Goal: Information Seeking & Learning: Check status

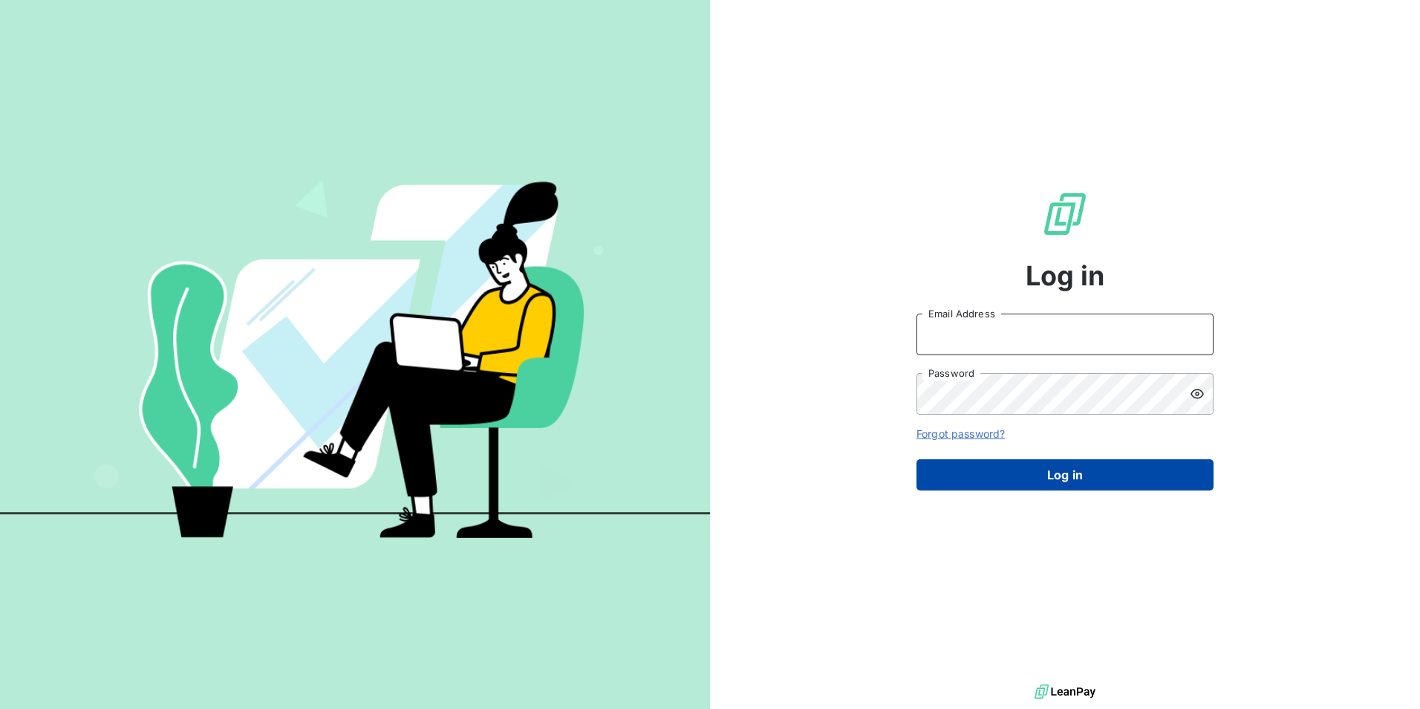
type input "[EMAIL_ADDRESS][DOMAIN_NAME]"
click at [1056, 475] on button "Log in" at bounding box center [1065, 474] width 297 height 31
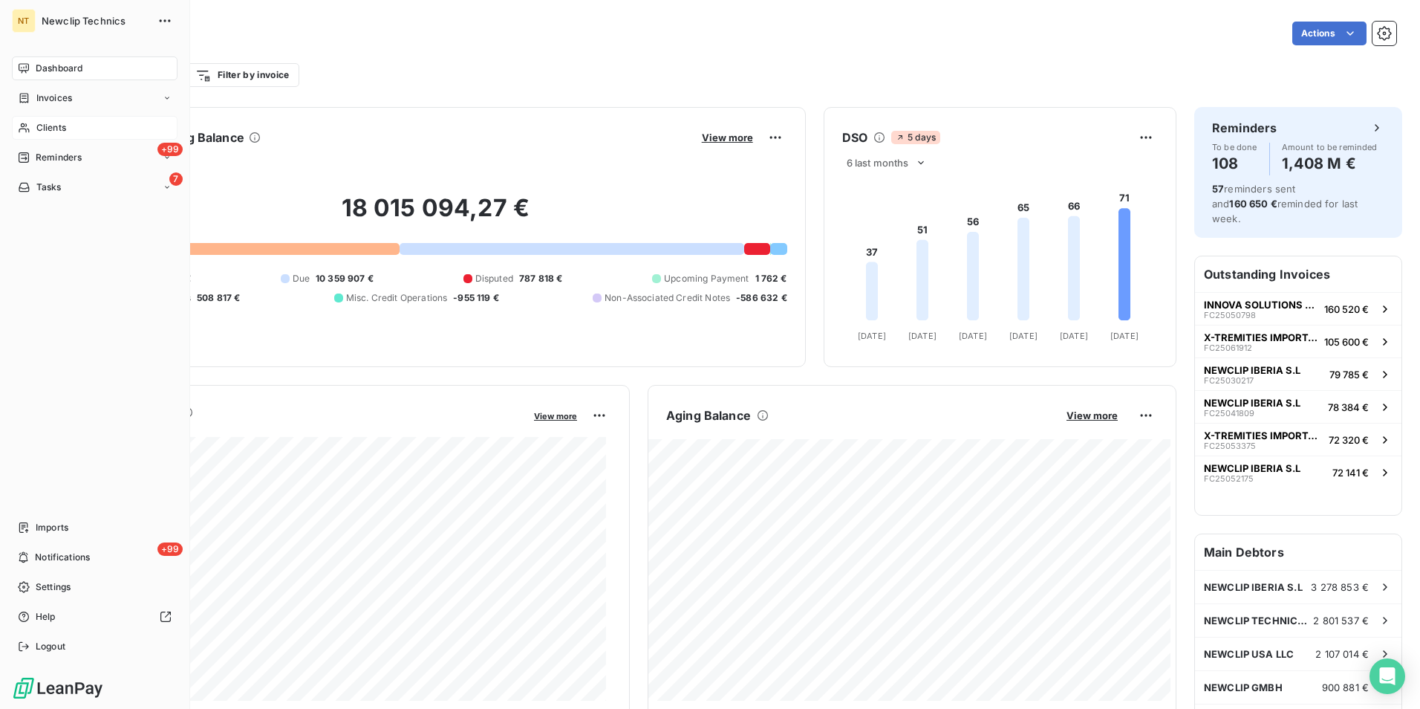
click at [50, 122] on span "Clients" at bounding box center [51, 127] width 30 height 13
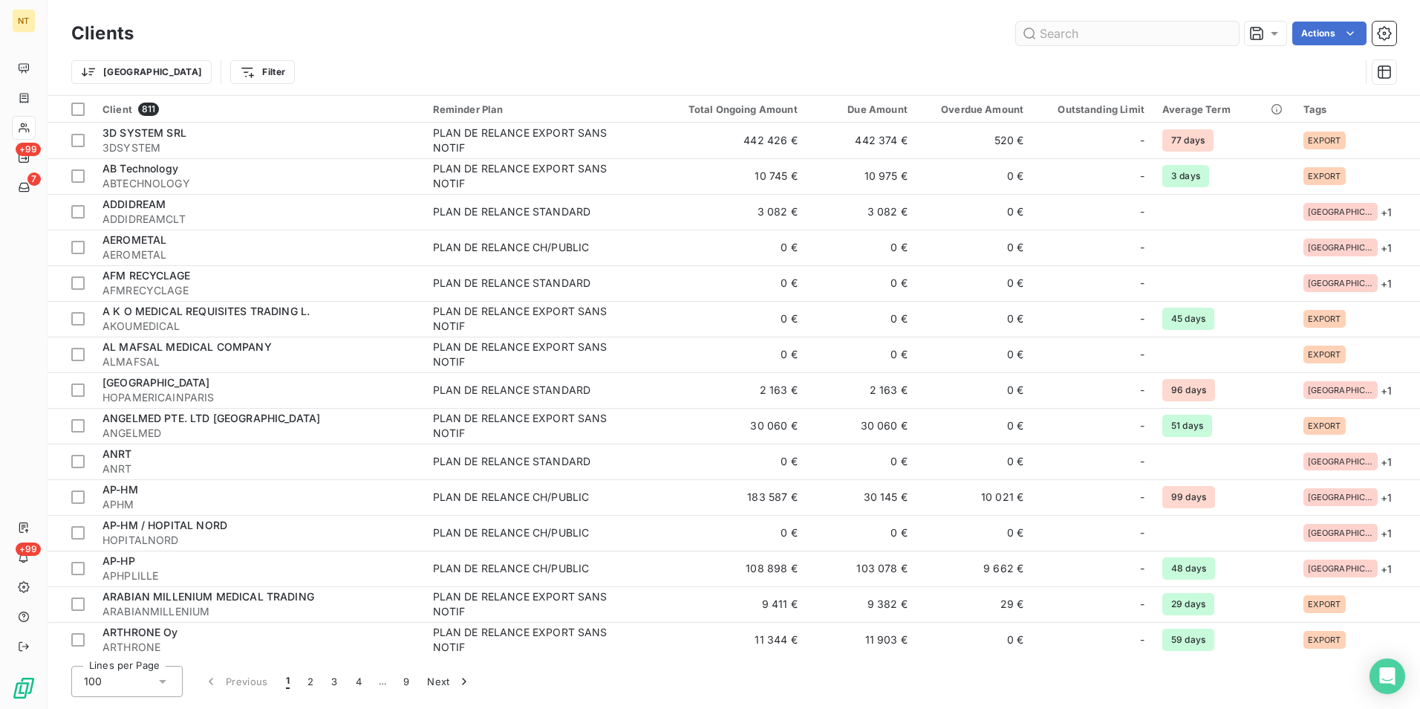
click at [1116, 33] on input "text" at bounding box center [1127, 34] width 223 height 24
click at [1066, 39] on input "text" at bounding box center [1127, 34] width 223 height 24
click at [1065, 33] on input "text" at bounding box center [1127, 34] width 223 height 24
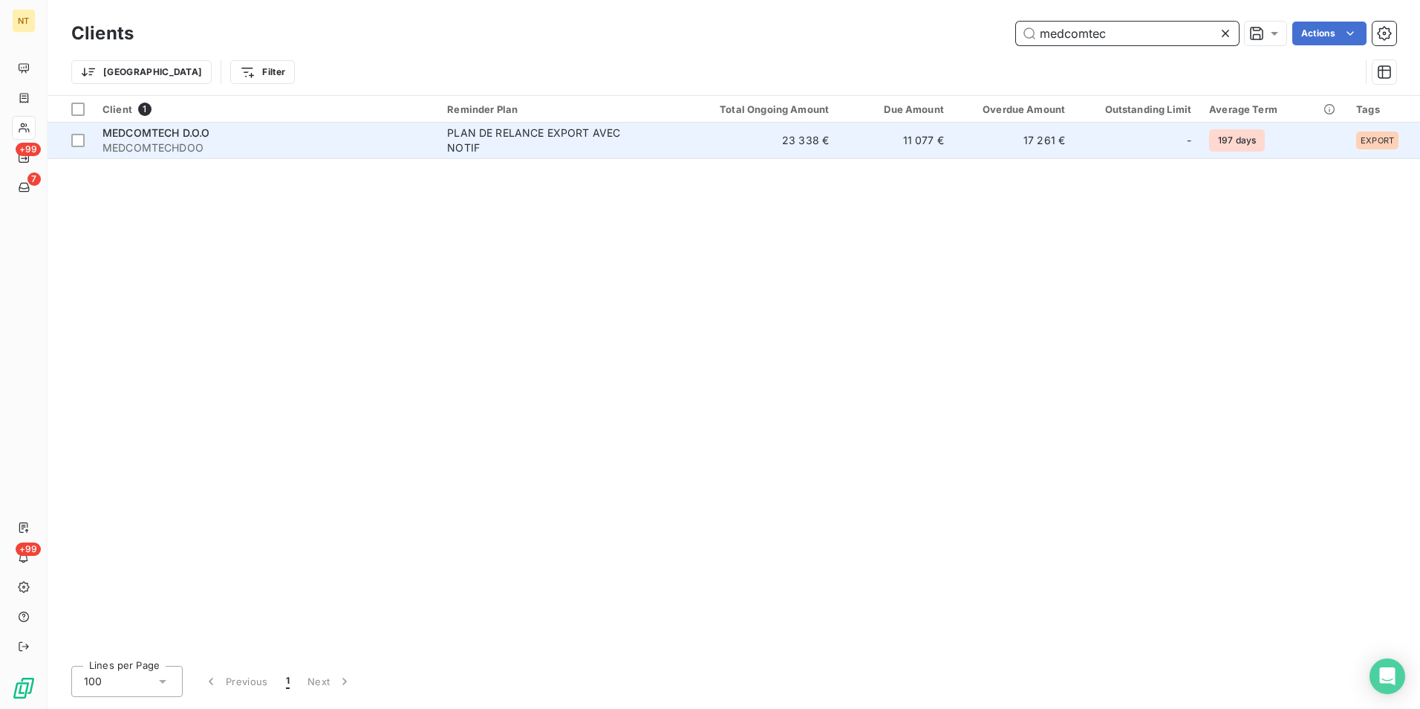
type input "medcomtec"
click at [851, 146] on td "11 077 €" at bounding box center [895, 141] width 115 height 36
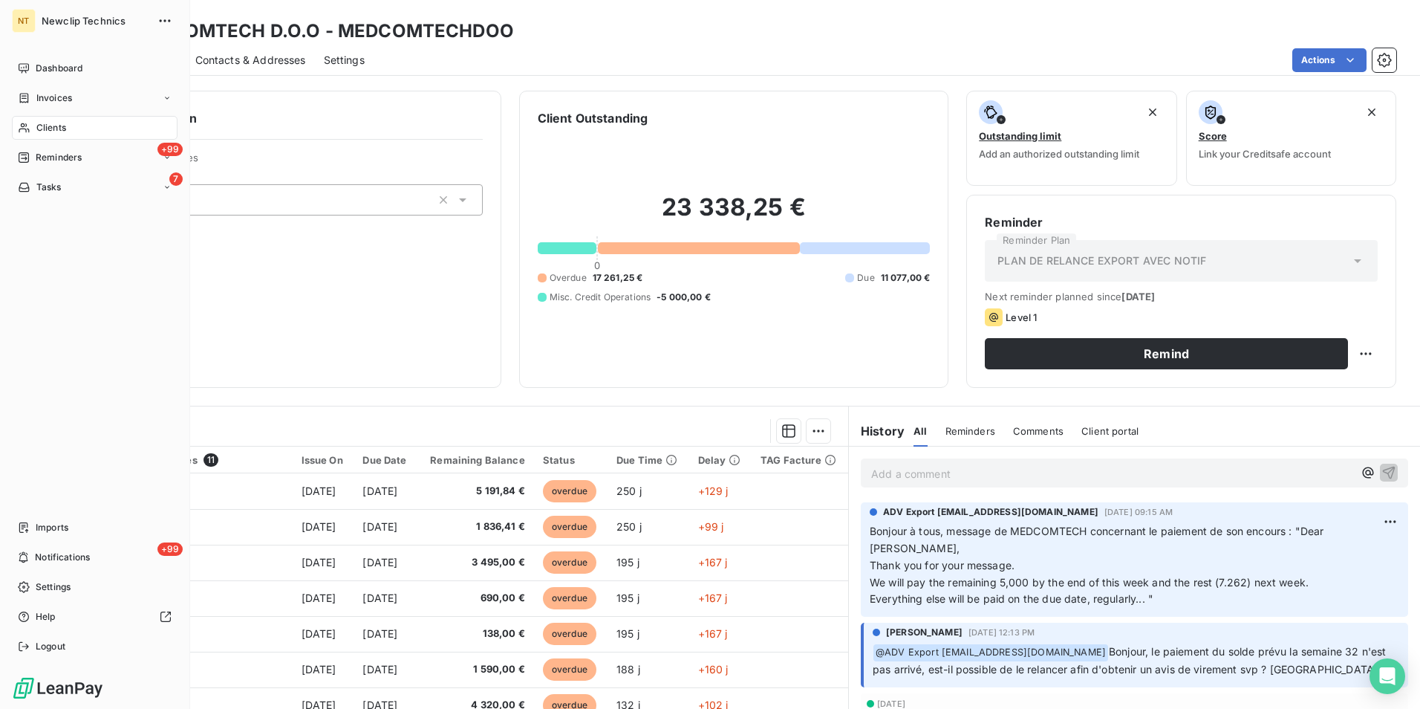
drag, startPoint x: 74, startPoint y: 123, endPoint x: 138, endPoint y: 120, distance: 64.7
click at [74, 123] on div "Clients" at bounding box center [95, 128] width 166 height 24
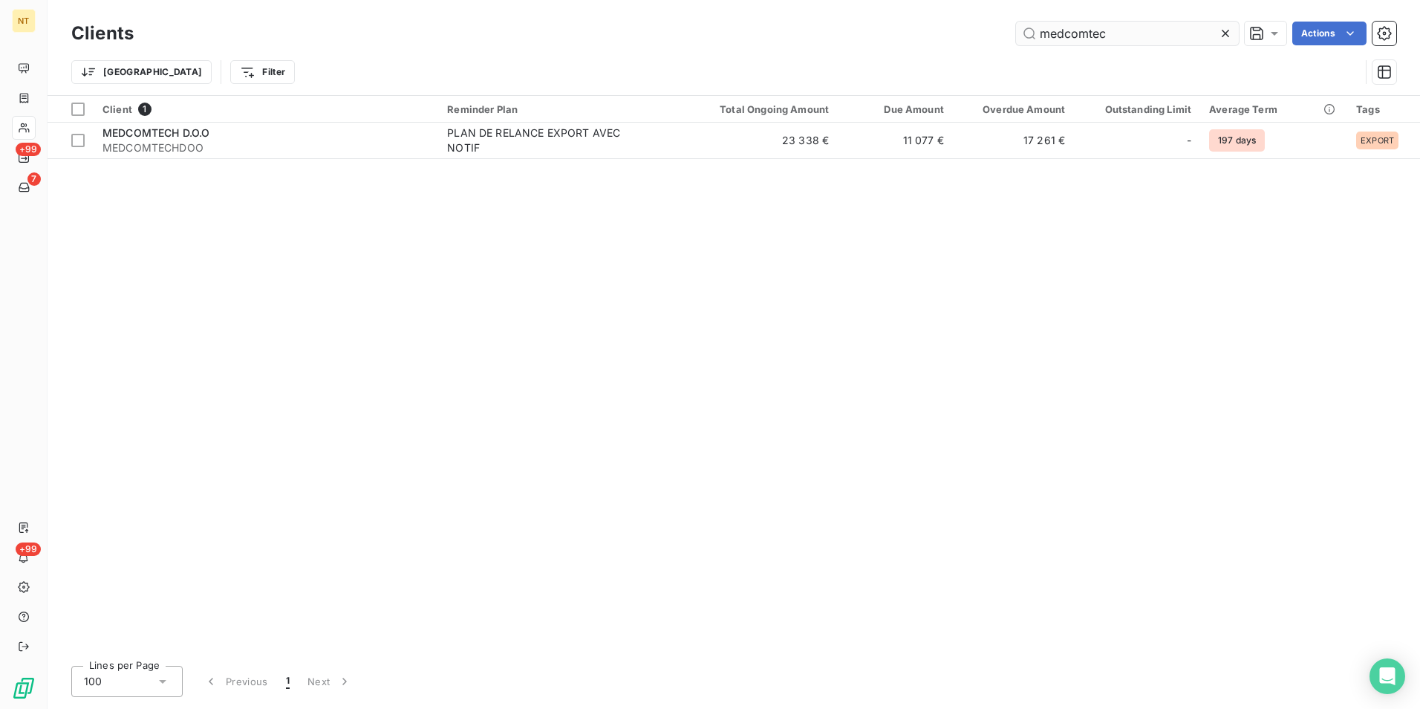
drag, startPoint x: 1142, startPoint y: 37, endPoint x: 1018, endPoint y: 45, distance: 125.0
click at [1018, 45] on input "medcomtec" at bounding box center [1127, 34] width 223 height 24
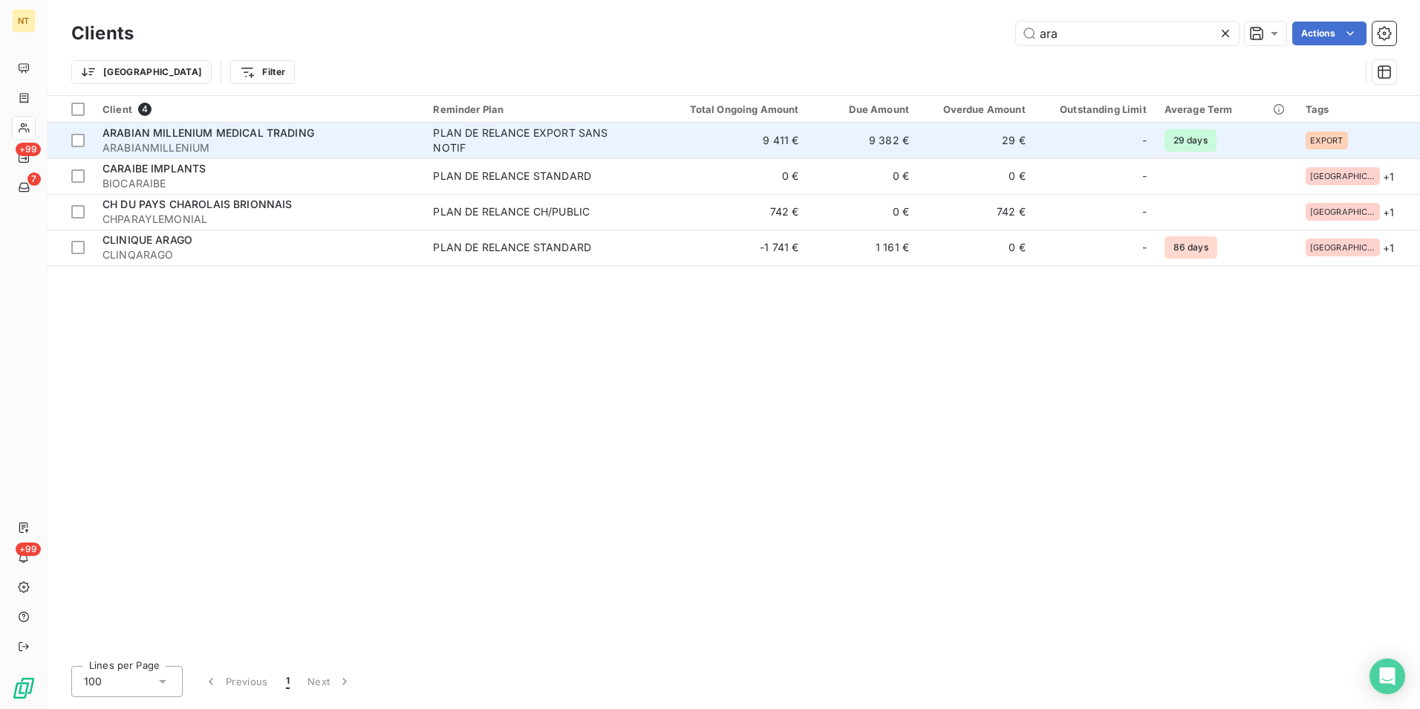
type input "ara"
click at [890, 143] on td "9 382 €" at bounding box center [863, 141] width 110 height 36
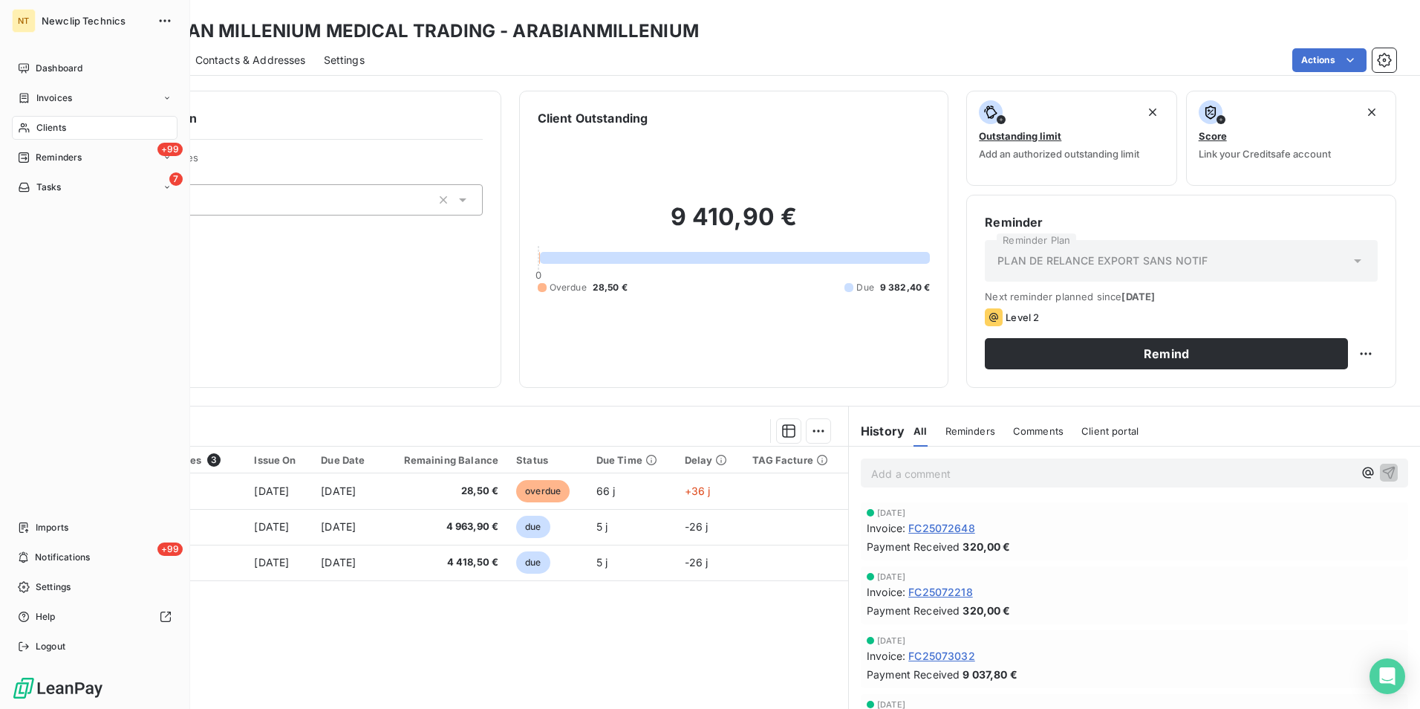
drag, startPoint x: 60, startPoint y: 135, endPoint x: 68, endPoint y: 131, distance: 8.3
click at [60, 135] on div "Clients" at bounding box center [95, 128] width 166 height 24
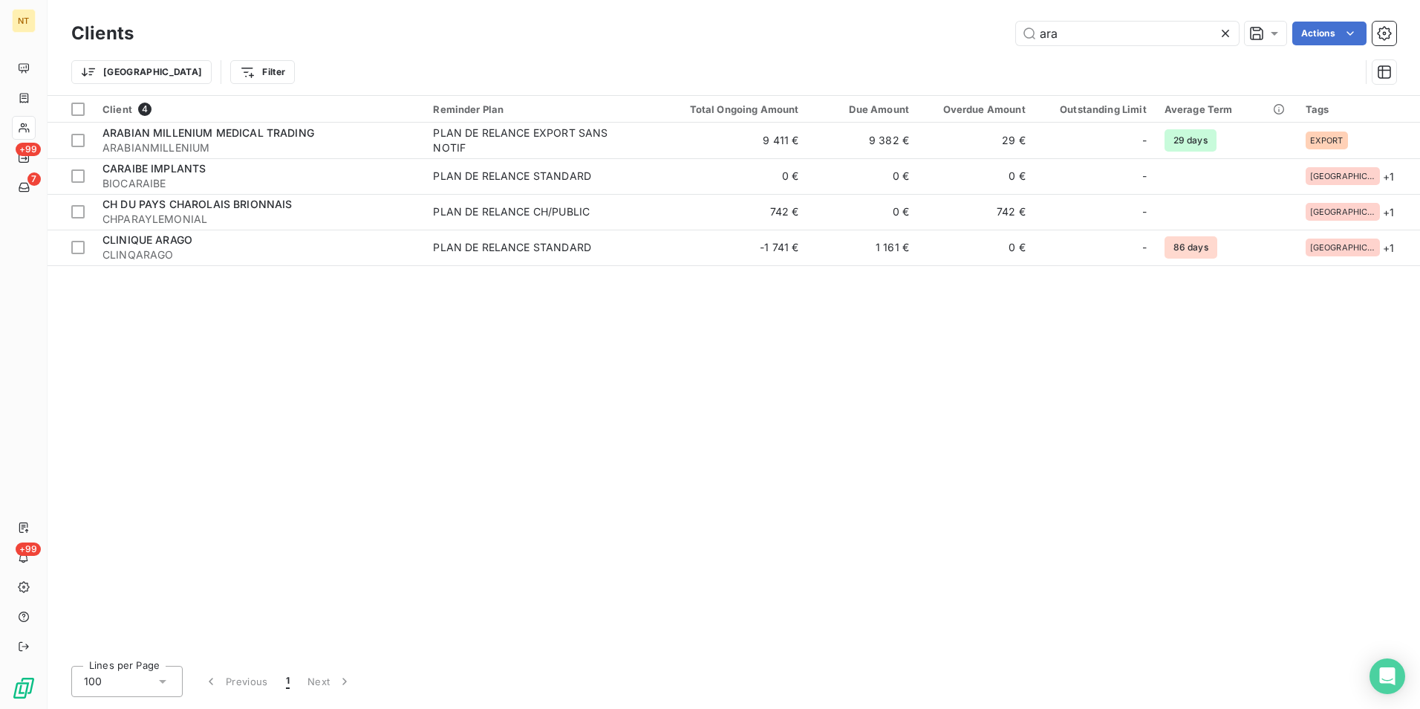
drag, startPoint x: 1031, startPoint y: 50, endPoint x: 991, endPoint y: 67, distance: 43.6
click at [991, 67] on div "Clients ara Actions Trier Filter" at bounding box center [733, 56] width 1325 height 77
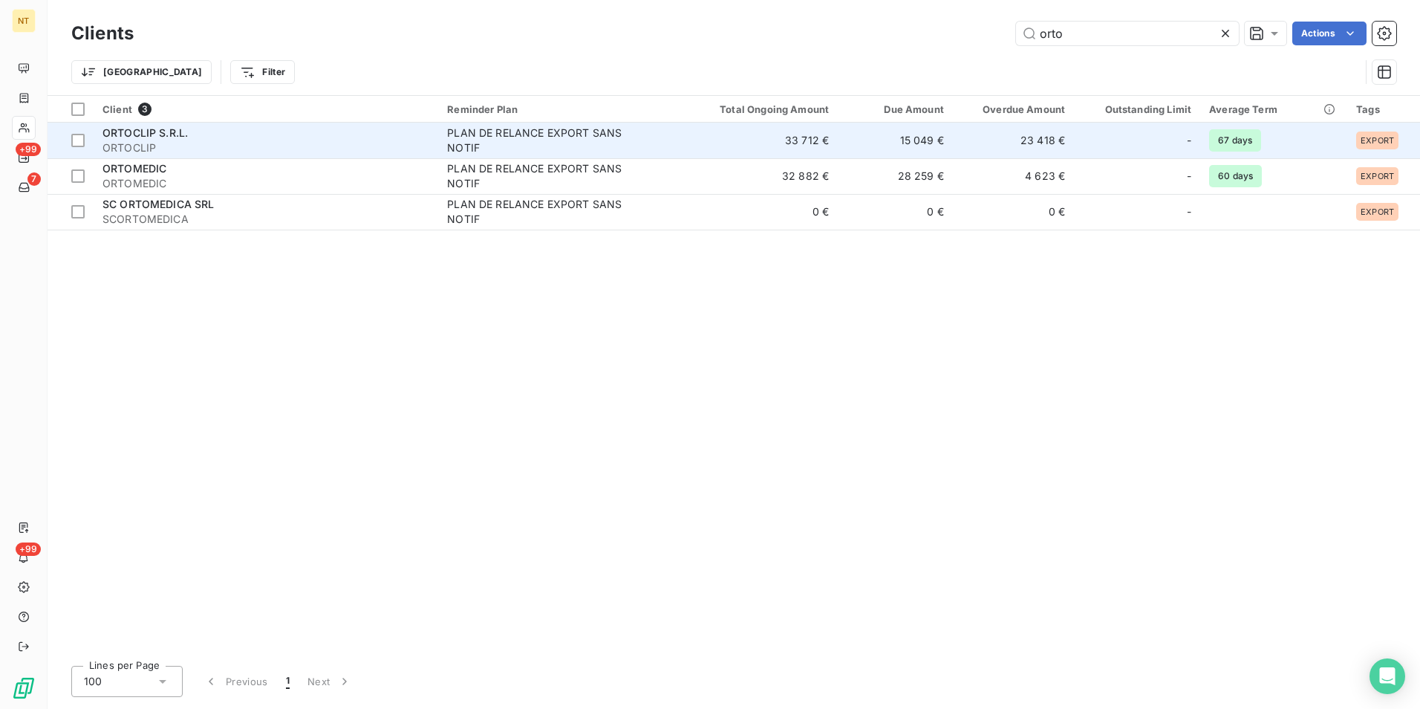
type input "orto"
click at [730, 146] on td "33 712 €" at bounding box center [761, 141] width 154 height 36
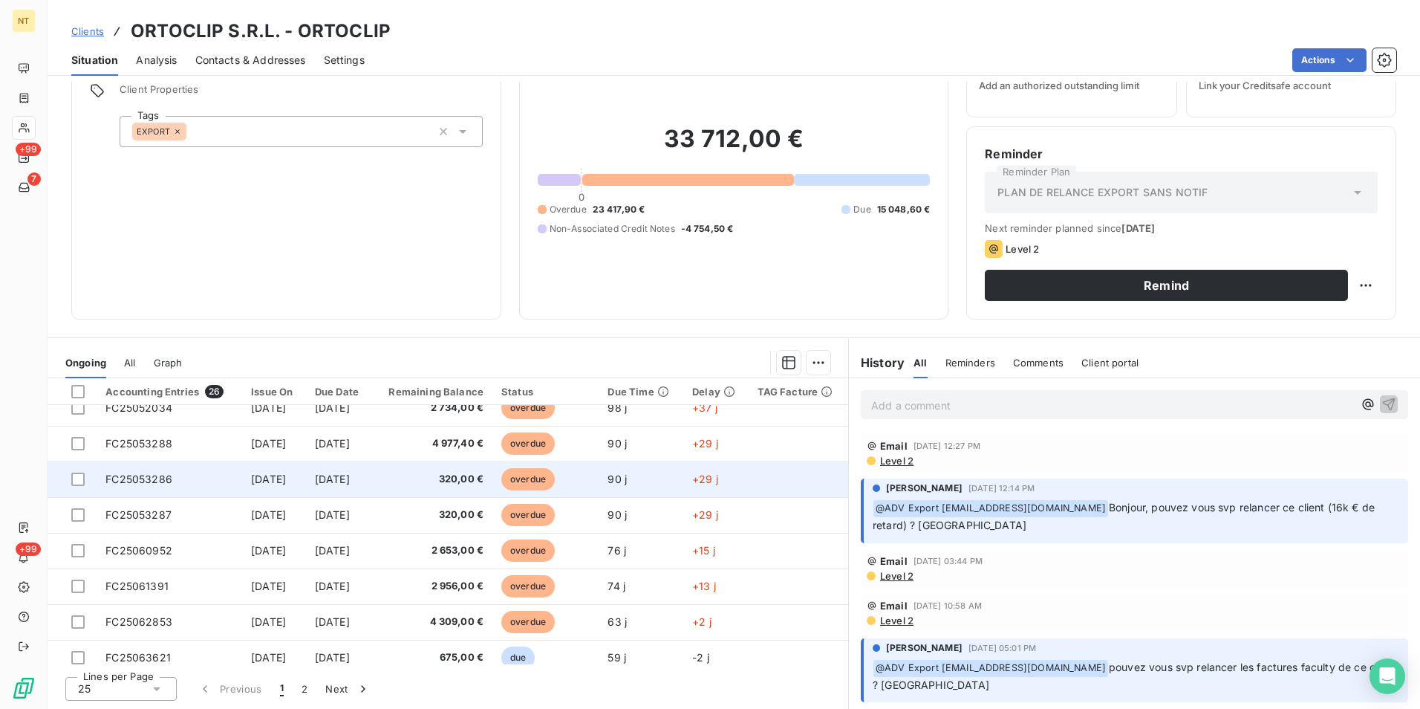
scroll to position [119, 0]
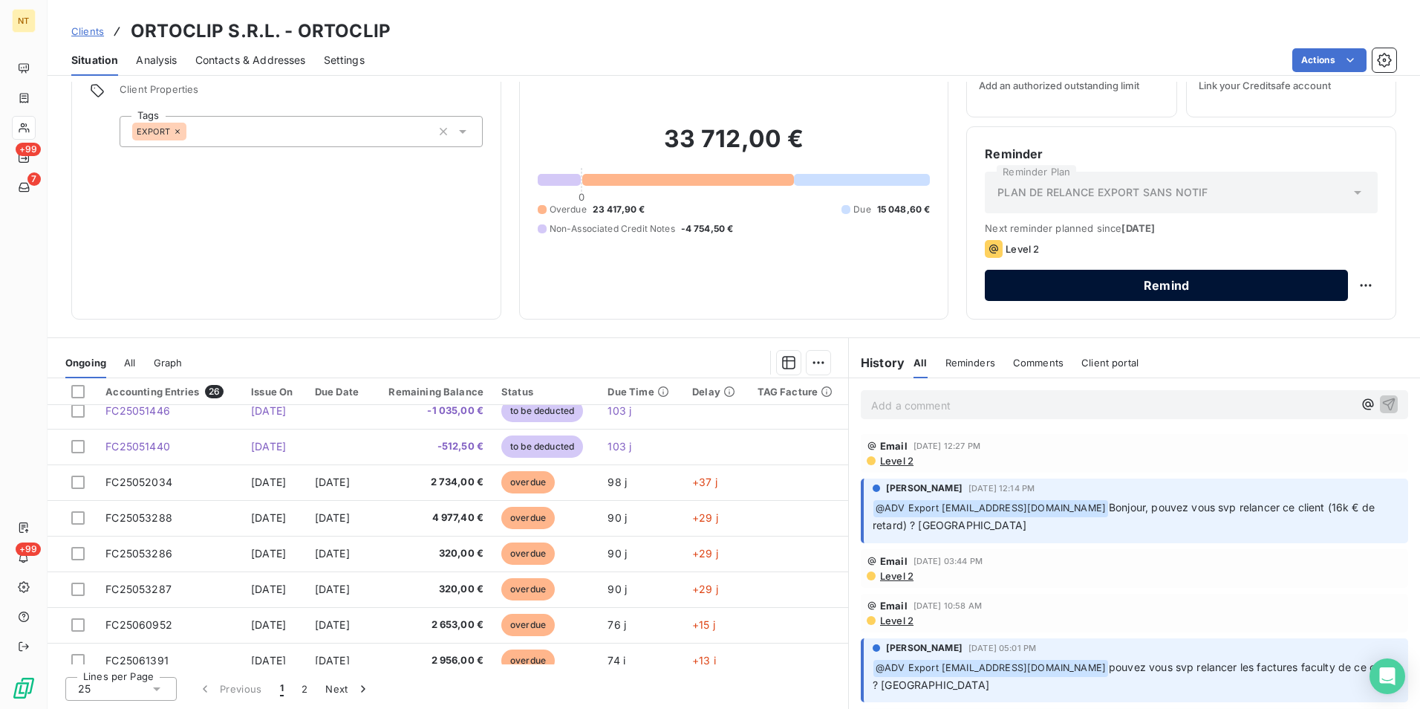
click at [1108, 287] on button "Remind" at bounding box center [1166, 285] width 363 height 31
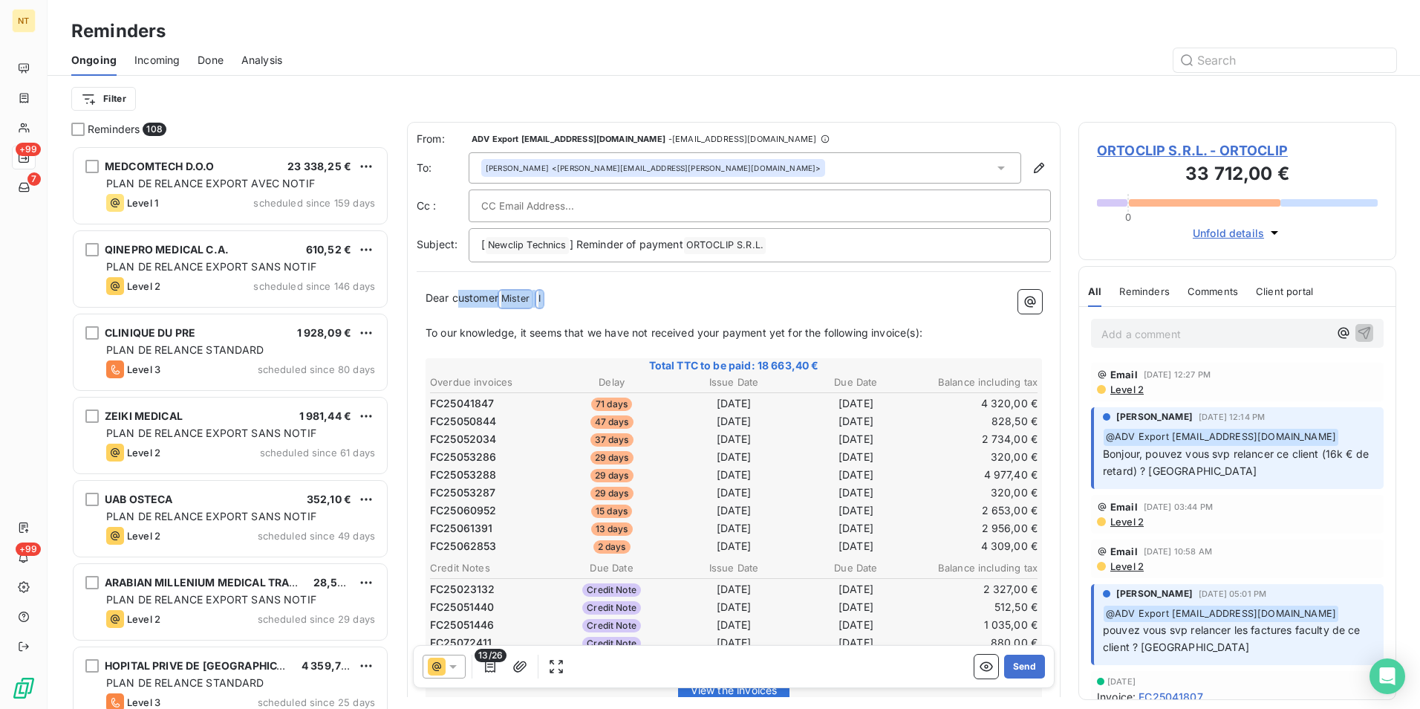
drag, startPoint x: 524, startPoint y: 302, endPoint x: 454, endPoint y: 304, distance: 69.9
click at [455, 305] on p "Dear customer Mister ﻿ I ﻿ ﻿" at bounding box center [734, 299] width 617 height 18
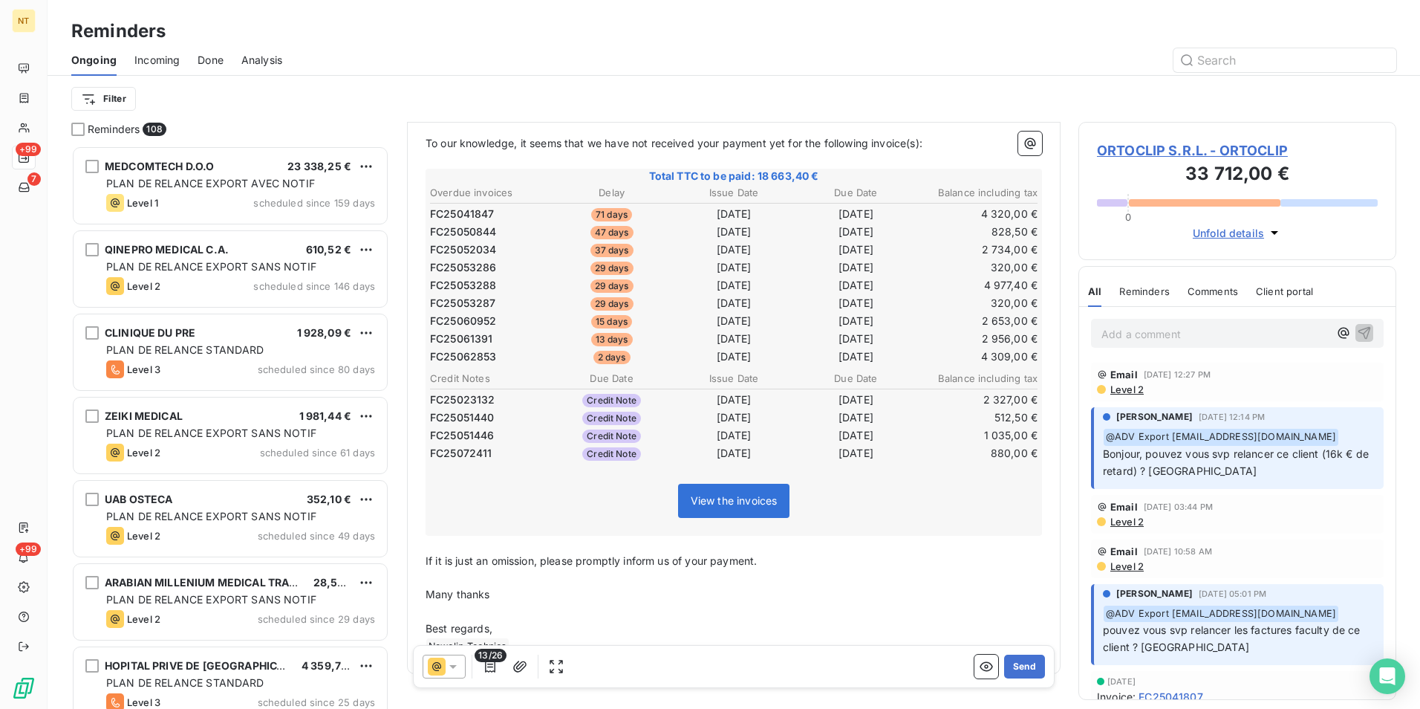
scroll to position [227, 0]
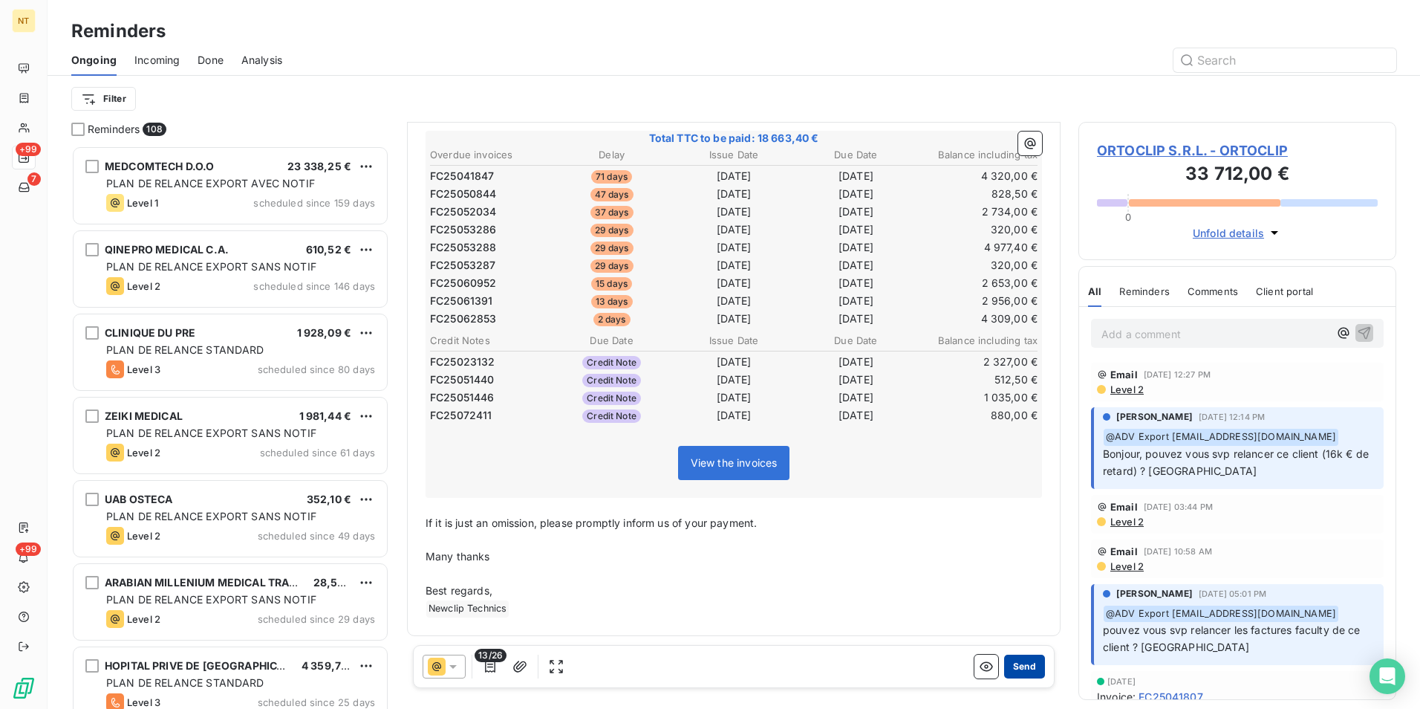
click at [1018, 665] on button "Send" at bounding box center [1024, 666] width 41 height 24
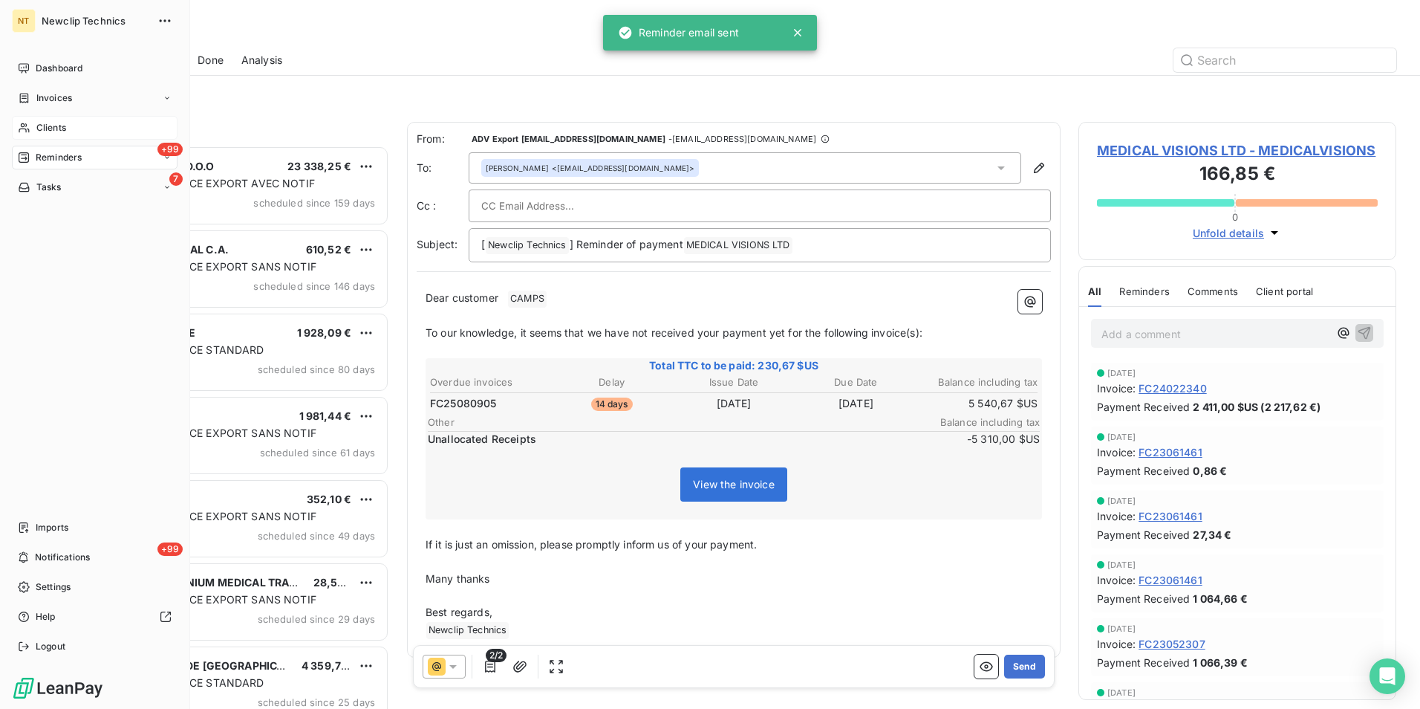
click at [49, 125] on span "Clients" at bounding box center [51, 127] width 30 height 13
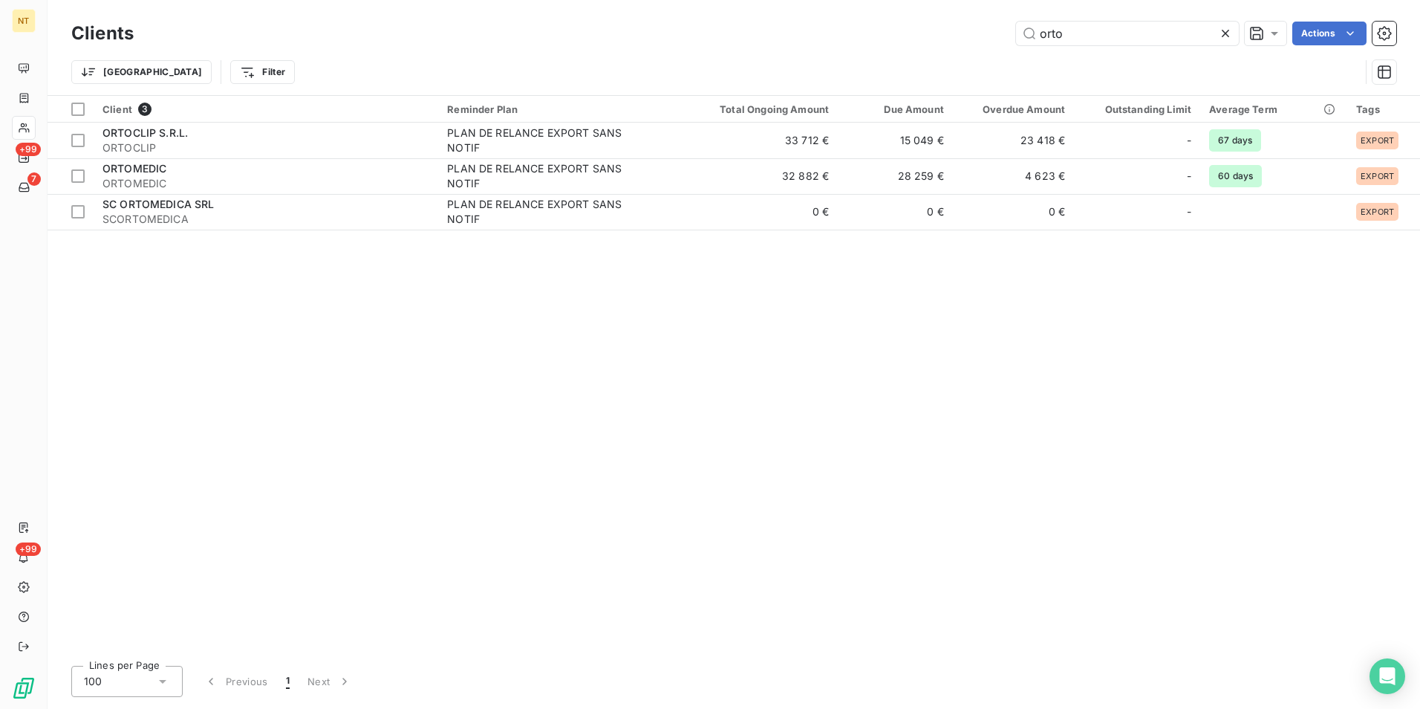
drag, startPoint x: 1041, startPoint y: 44, endPoint x: 995, endPoint y: 53, distance: 46.3
click at [995, 53] on div "Clients orto Actions Trier Filter" at bounding box center [733, 56] width 1325 height 77
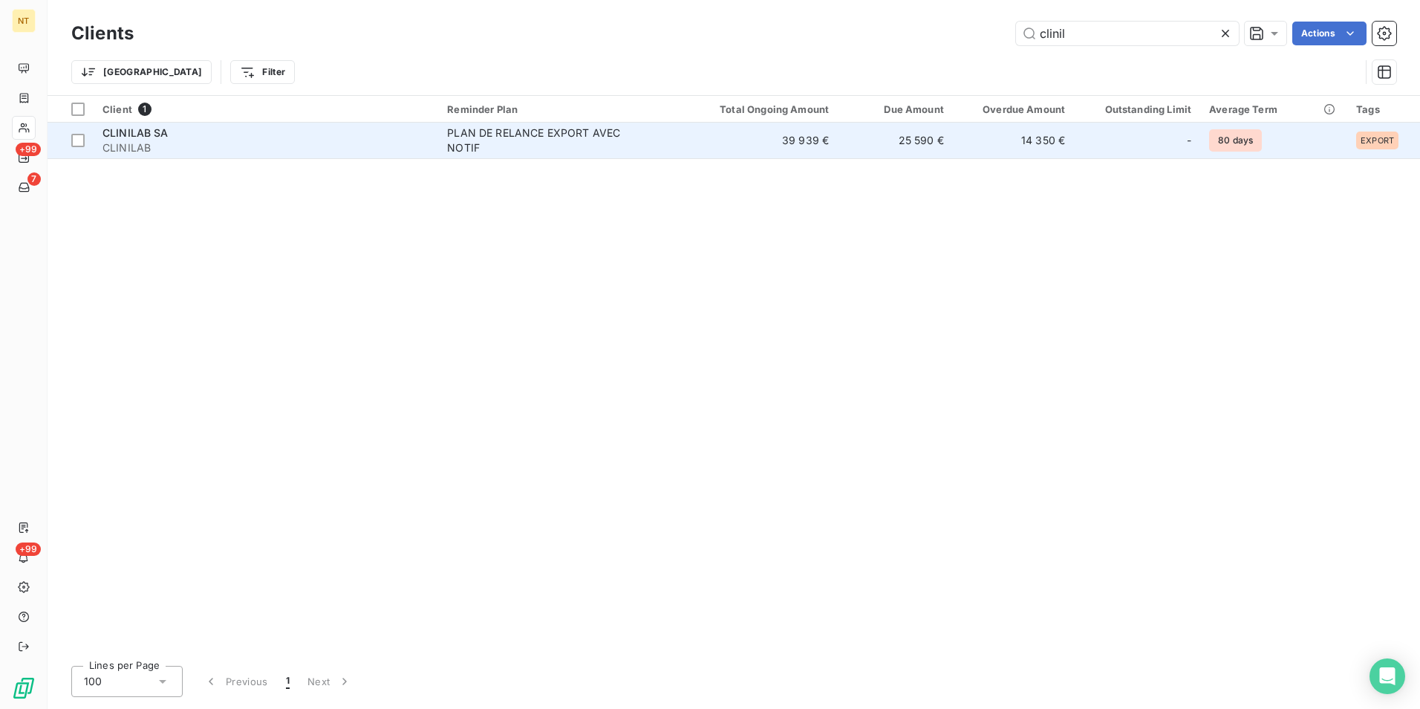
type input "clinil"
click at [911, 140] on td "25 590 €" at bounding box center [895, 141] width 115 height 36
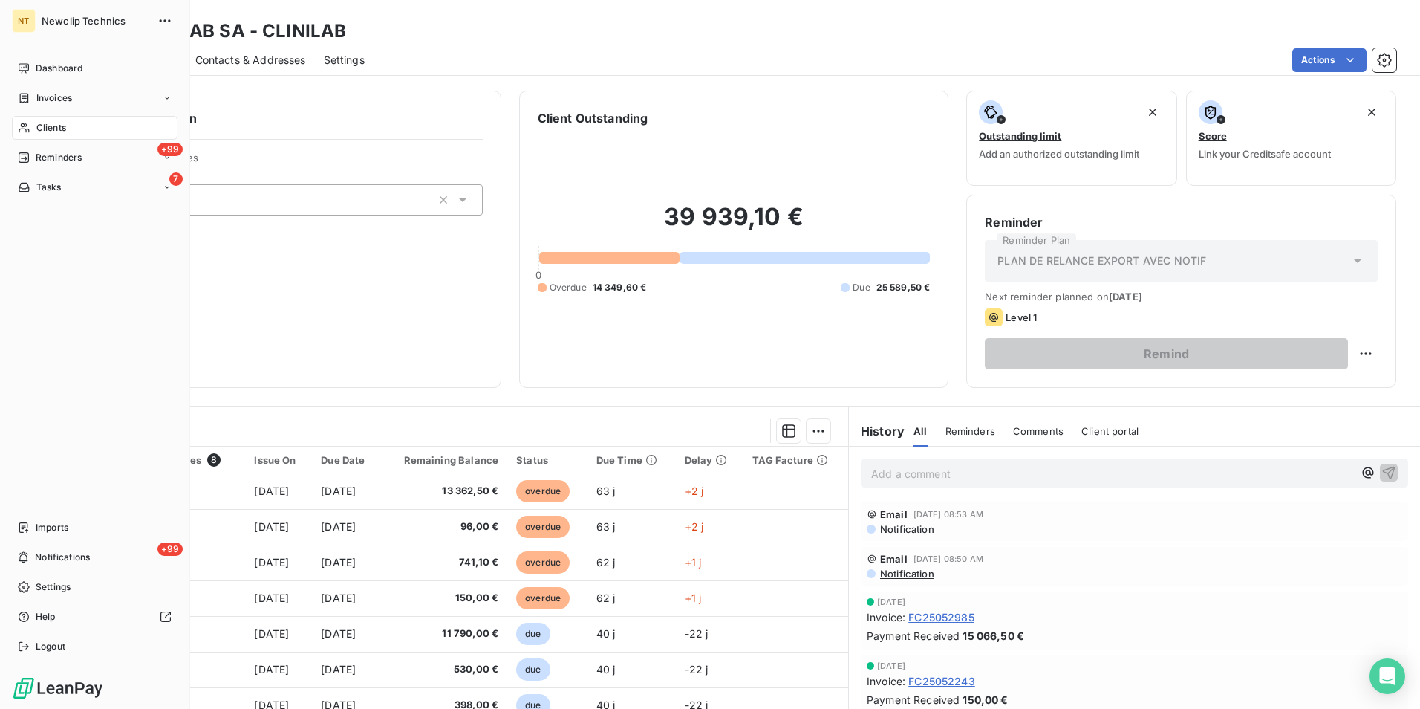
click at [68, 120] on div "Clients" at bounding box center [95, 128] width 166 height 24
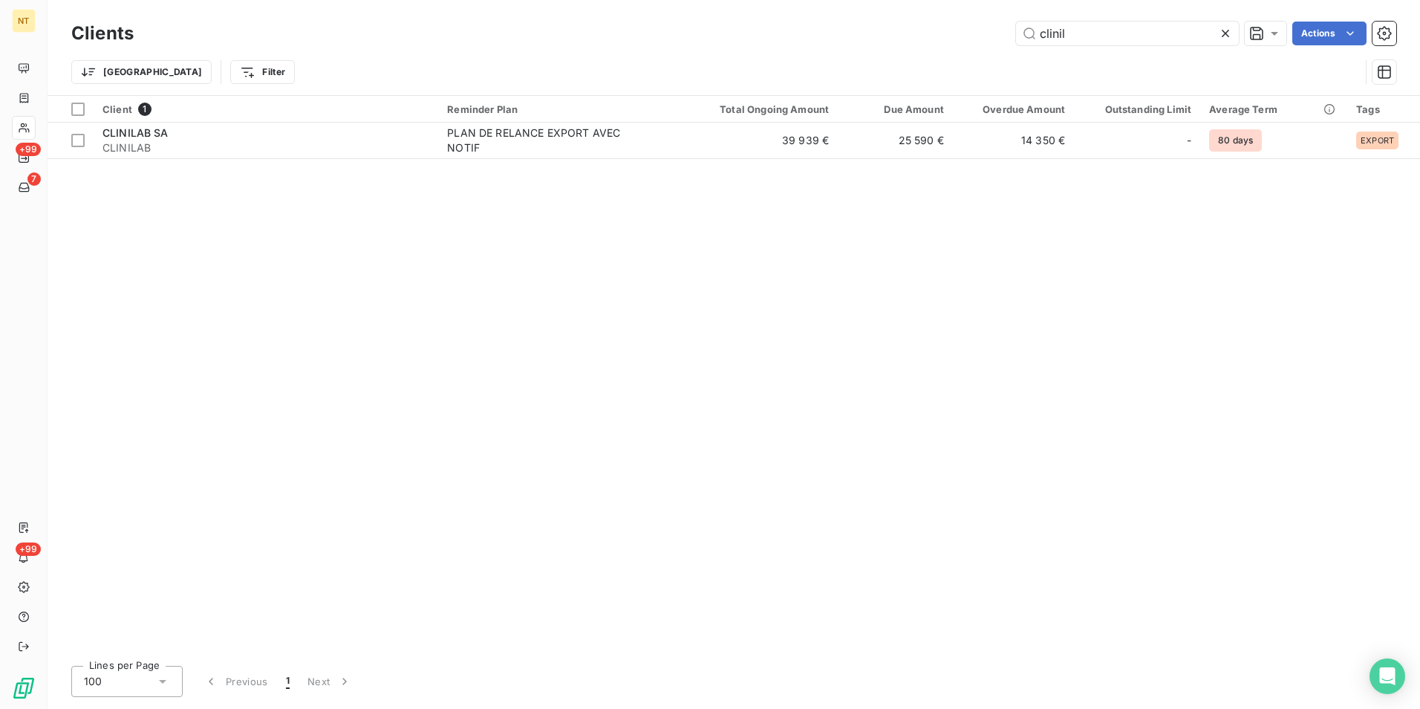
drag, startPoint x: 1079, startPoint y: 33, endPoint x: 1014, endPoint y: 43, distance: 66.2
click at [1014, 43] on div "clinil Actions" at bounding box center [774, 34] width 1245 height 24
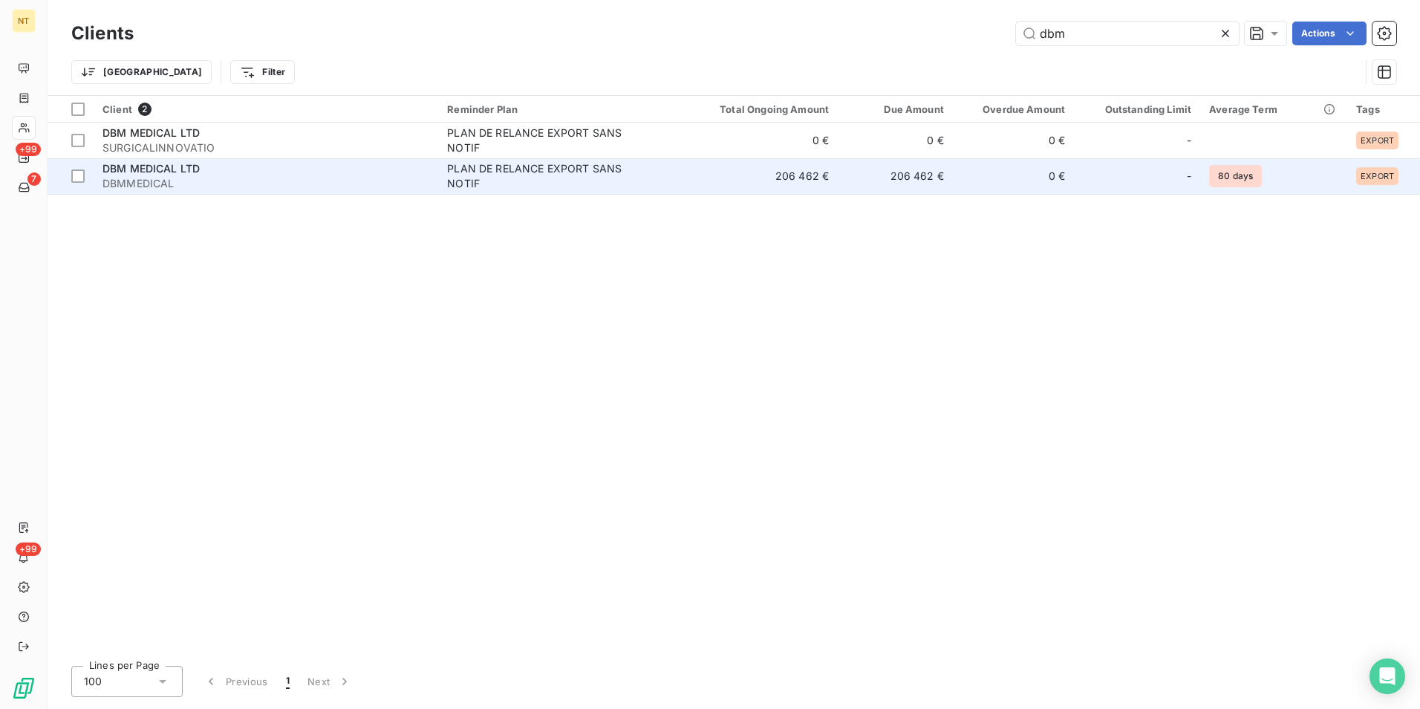
type input "dbm"
click at [864, 167] on td "206 462 €" at bounding box center [895, 176] width 115 height 36
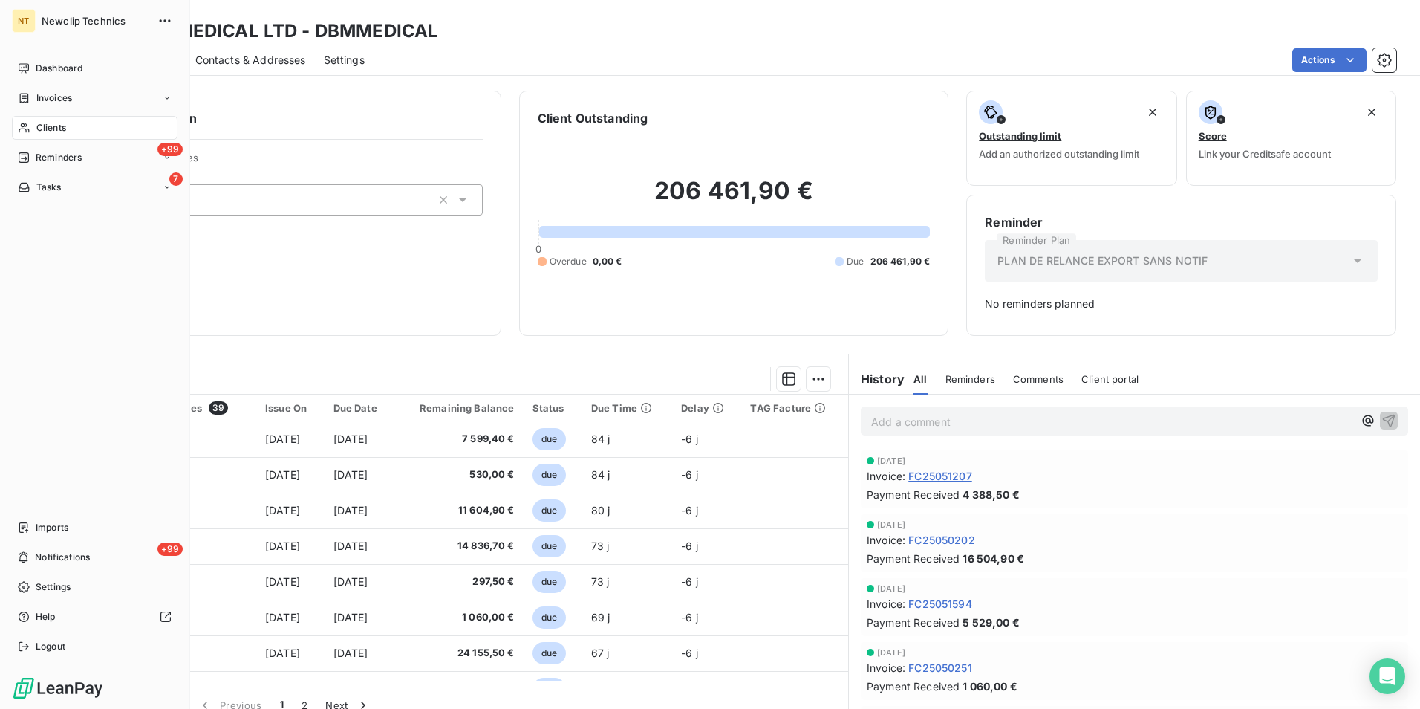
drag, startPoint x: 47, startPoint y: 126, endPoint x: 130, endPoint y: 114, distance: 83.9
click at [47, 126] on span "Clients" at bounding box center [51, 127] width 30 height 13
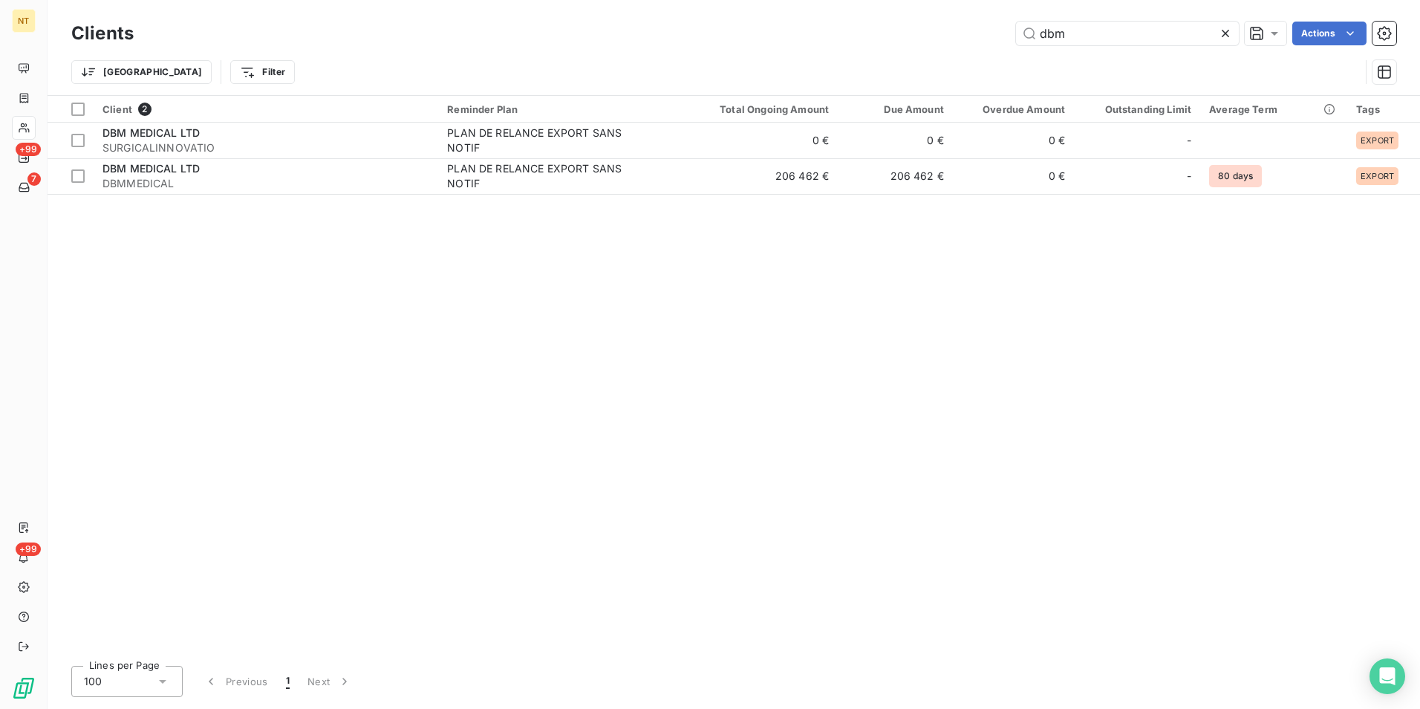
drag, startPoint x: 1099, startPoint y: 34, endPoint x: 979, endPoint y: 42, distance: 120.6
click at [986, 47] on div "Clients dbm Actions" at bounding box center [733, 33] width 1325 height 31
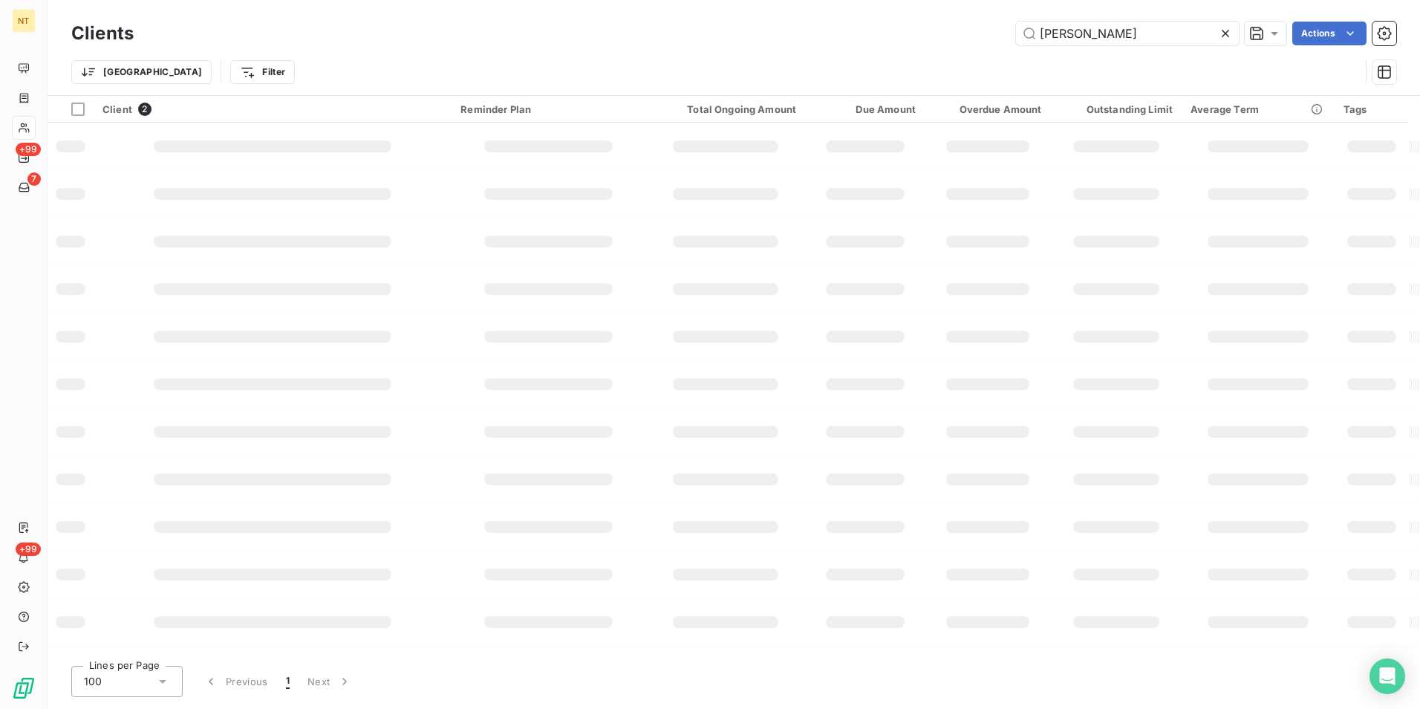
type input "[PERSON_NAME]"
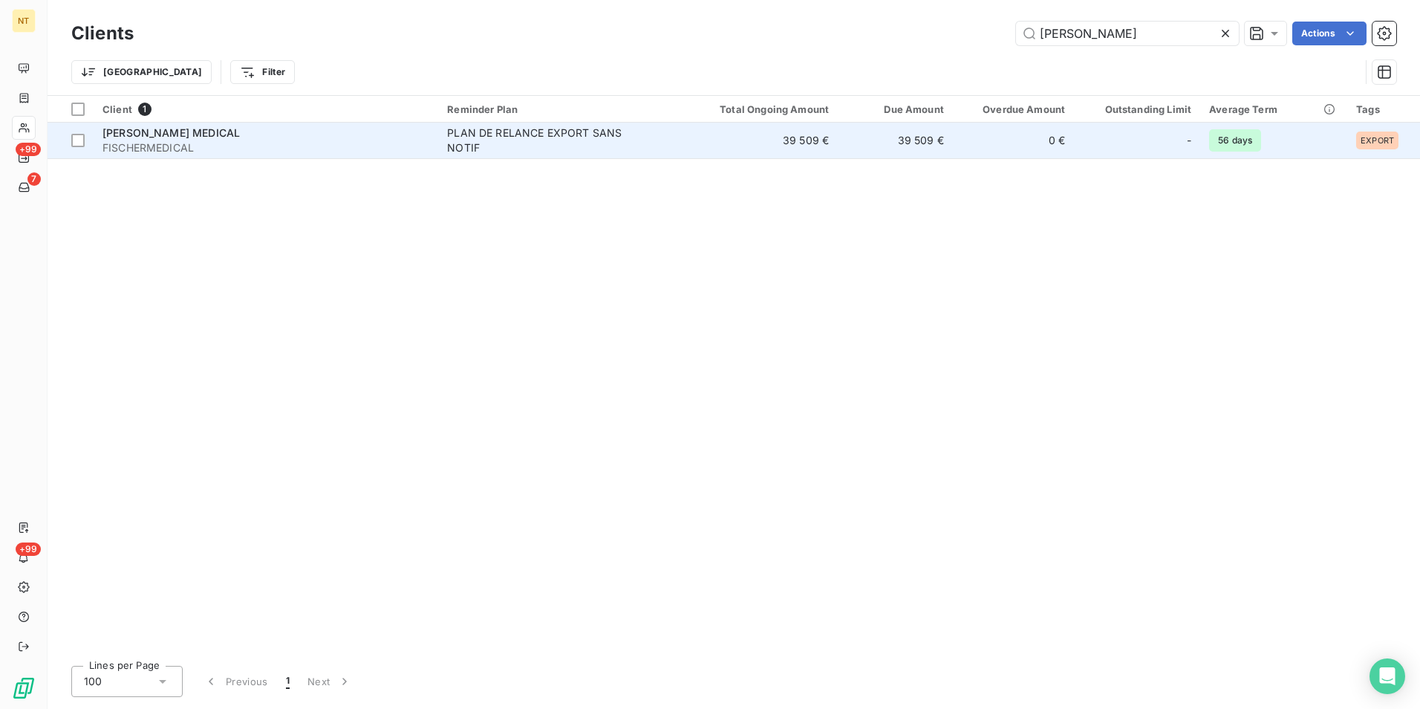
click at [938, 143] on td "39 509 €" at bounding box center [895, 141] width 115 height 36
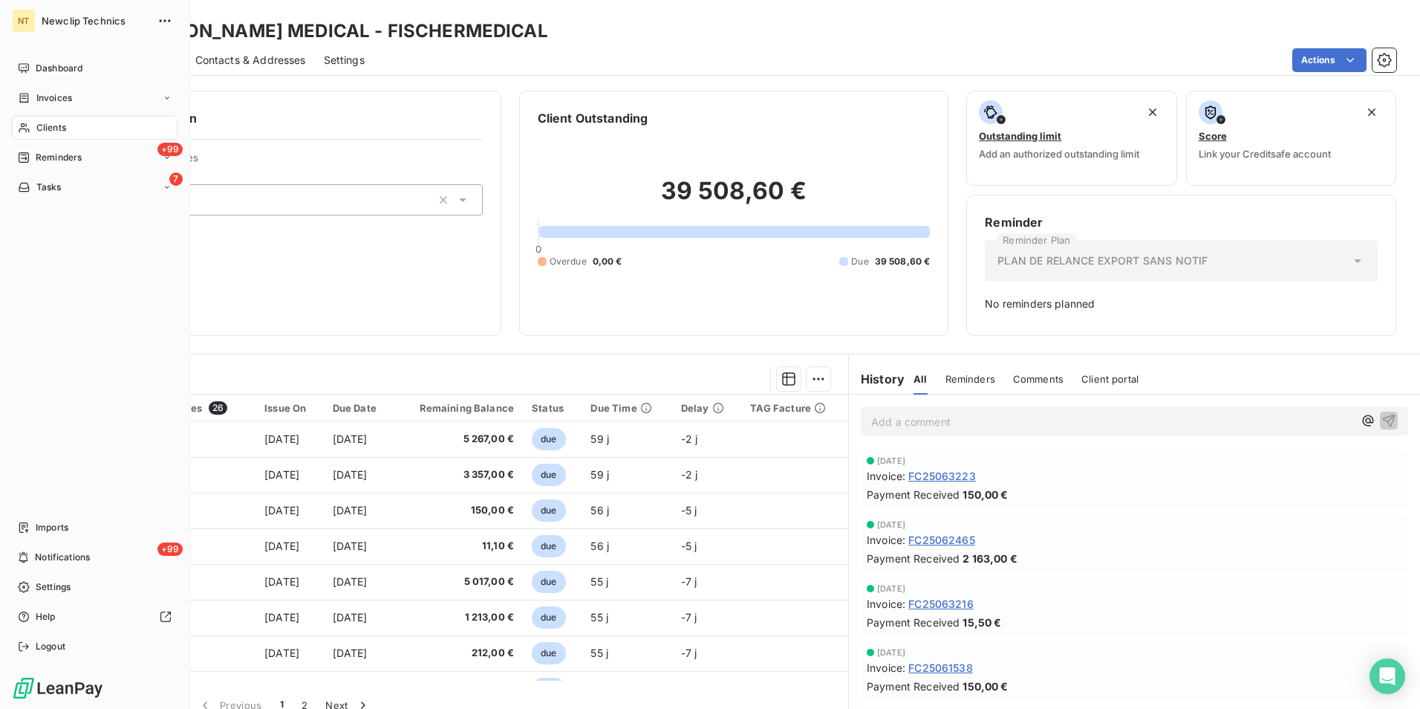
drag, startPoint x: 44, startPoint y: 131, endPoint x: 118, endPoint y: 123, distance: 74.7
click at [44, 131] on span "Clients" at bounding box center [51, 127] width 30 height 13
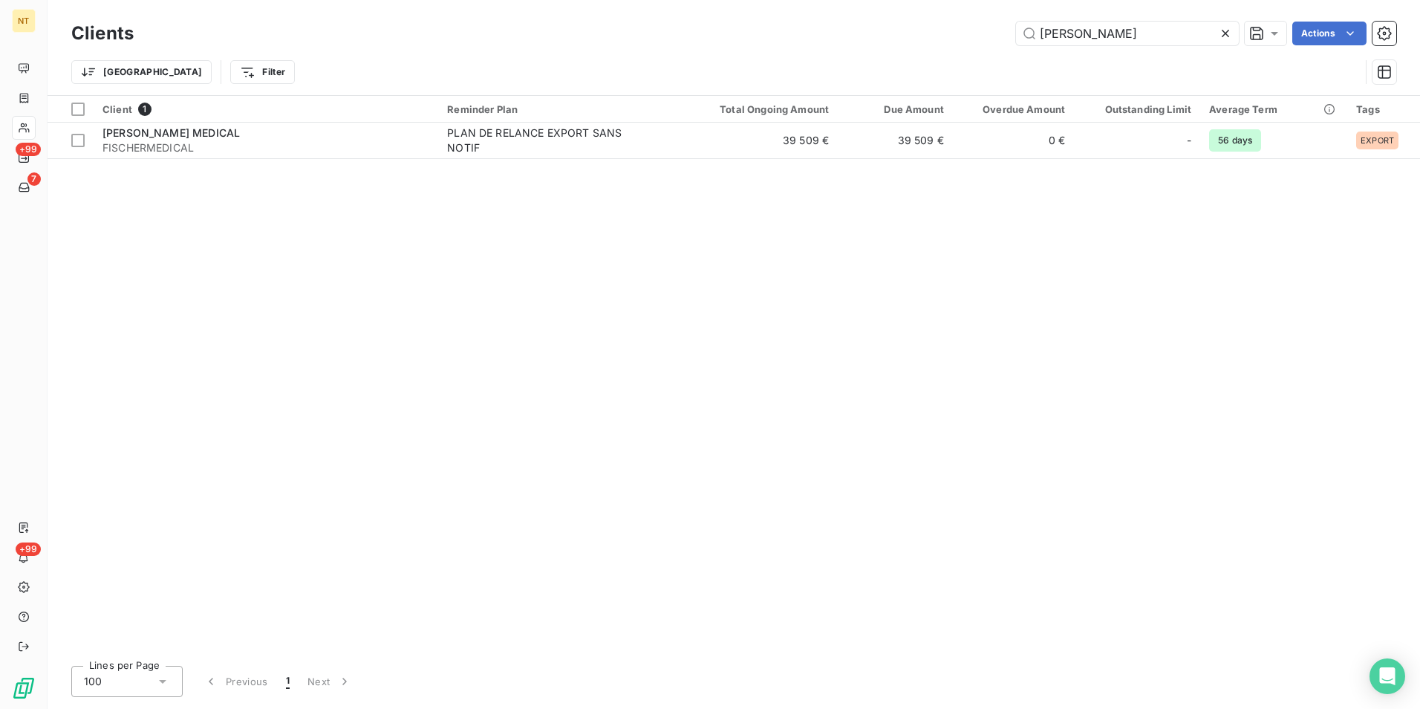
drag, startPoint x: 1085, startPoint y: 33, endPoint x: 1047, endPoint y: 53, distance: 43.2
click at [1048, 53] on div "Clients [PERSON_NAME] Actions Trier Filter" at bounding box center [733, 56] width 1325 height 77
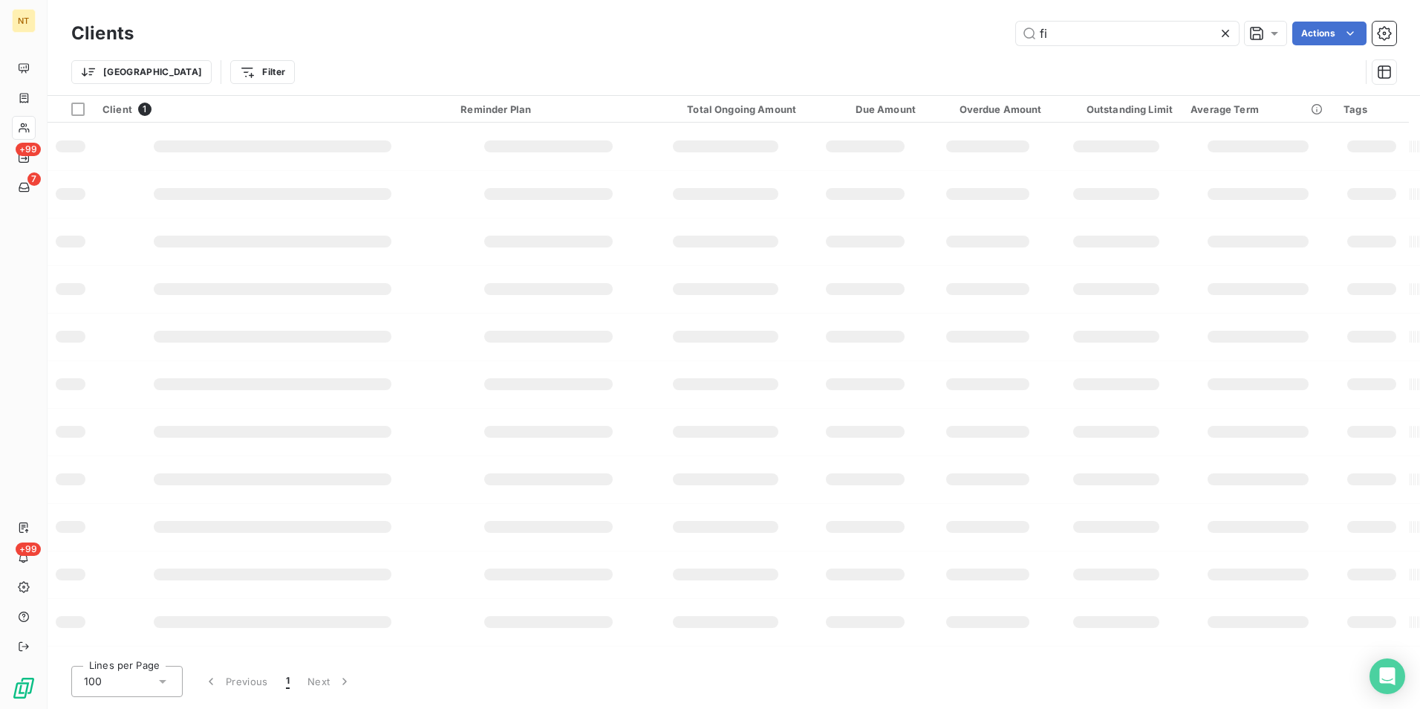
type input "f"
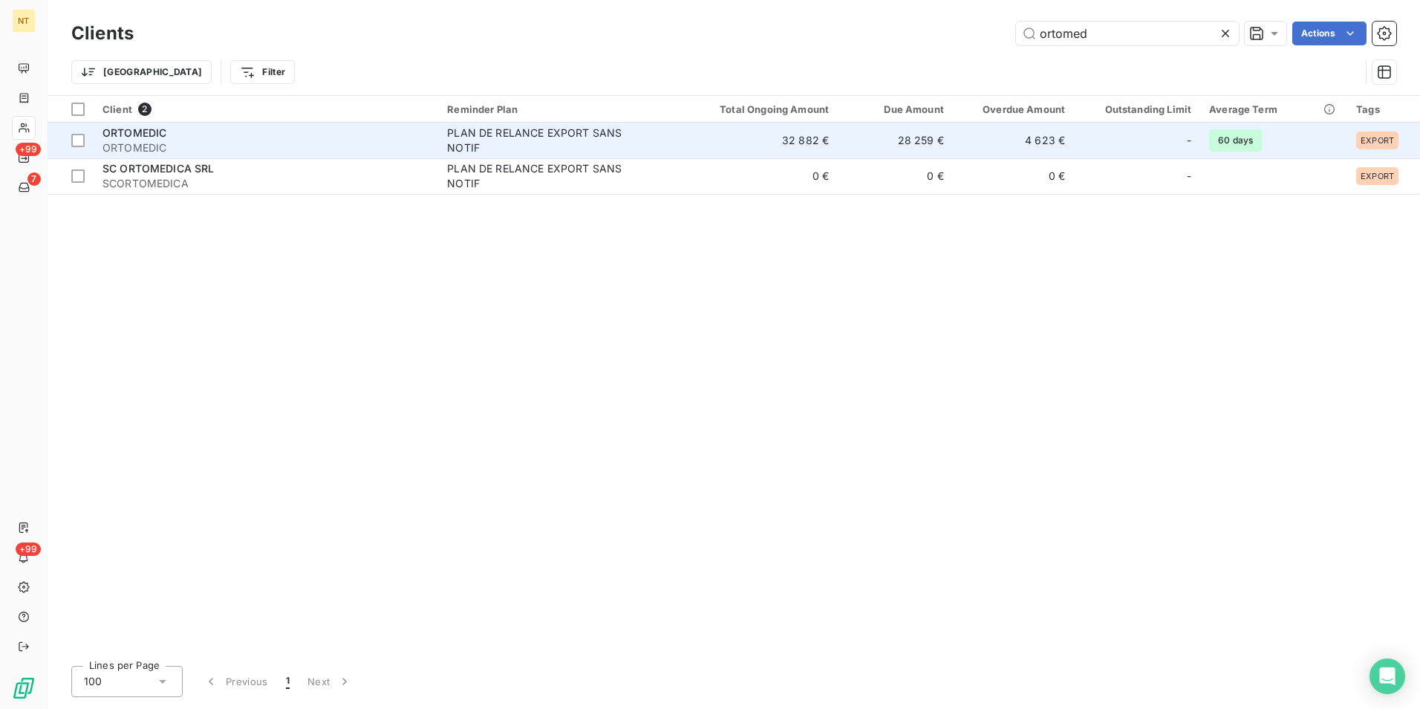
type input "ortomed"
click at [736, 150] on td "32 882 €" at bounding box center [761, 141] width 154 height 36
